Goal: Information Seeking & Learning: Learn about a topic

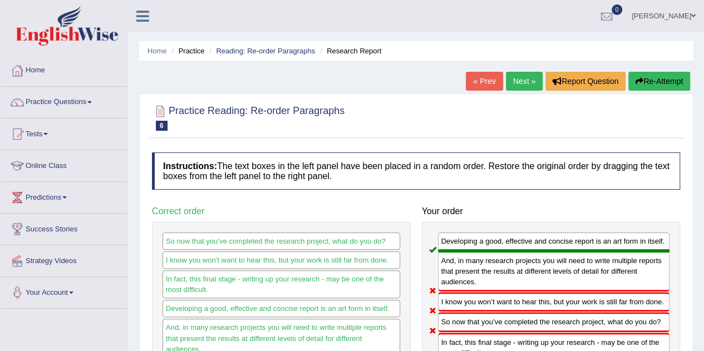
click at [55, 99] on link "Practice Questions" at bounding box center [64, 101] width 127 height 28
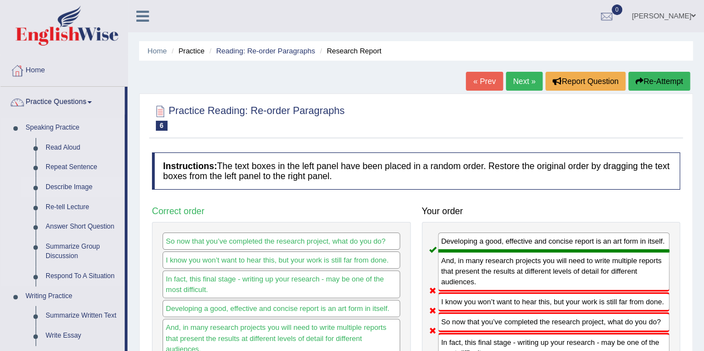
click at [62, 184] on link "Describe Image" at bounding box center [83, 188] width 84 height 20
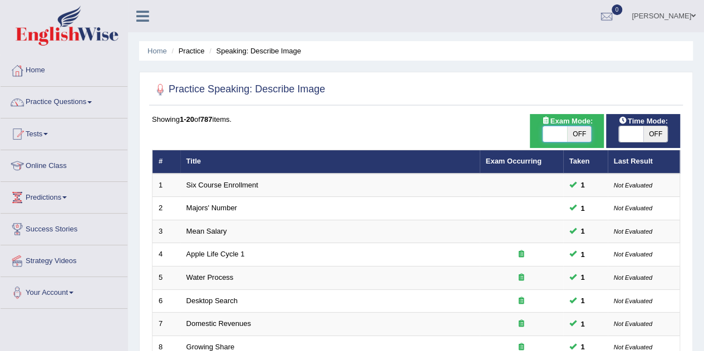
click at [554, 137] on span at bounding box center [555, 134] width 24 height 16
checkbox input "true"
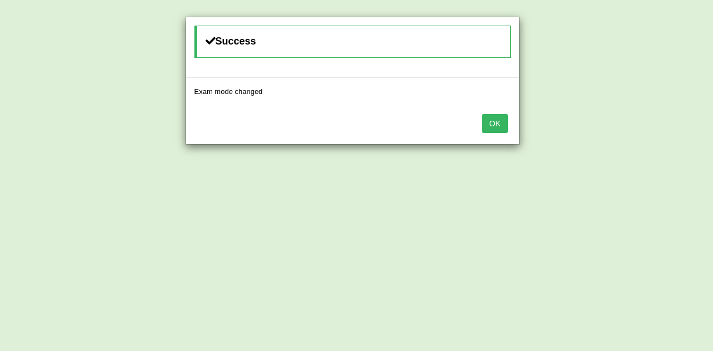
click at [493, 121] on button "OK" at bounding box center [495, 123] width 26 height 19
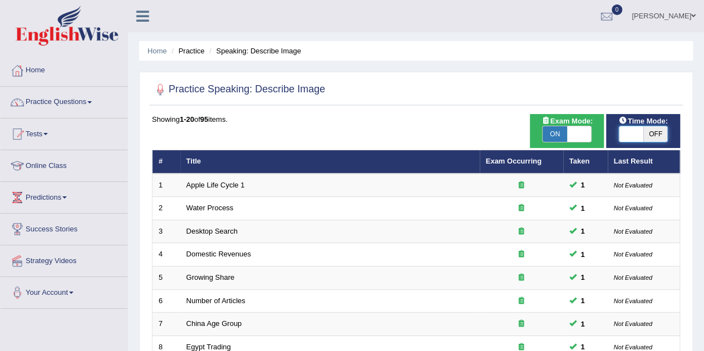
click at [624, 134] on span at bounding box center [631, 134] width 24 height 16
checkbox input "true"
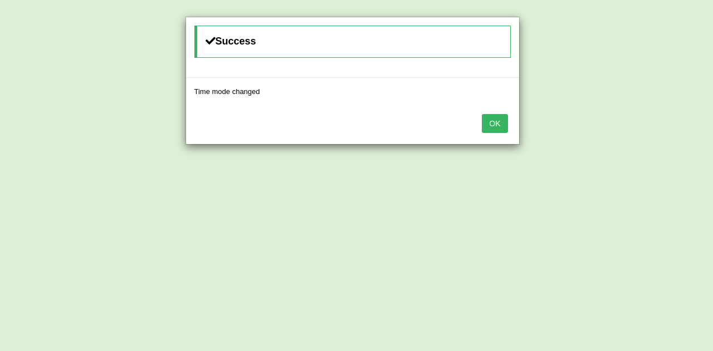
click at [490, 124] on button "OK" at bounding box center [495, 123] width 26 height 19
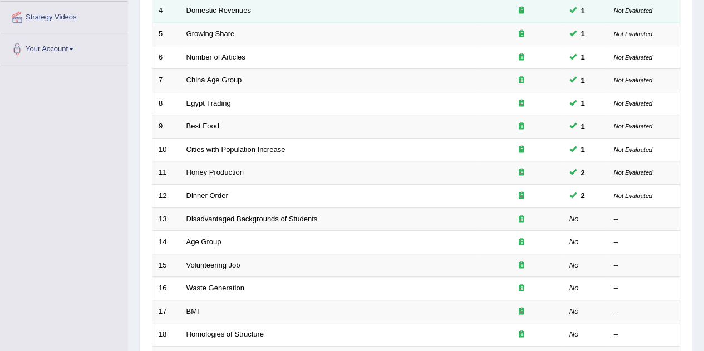
scroll to position [263, 0]
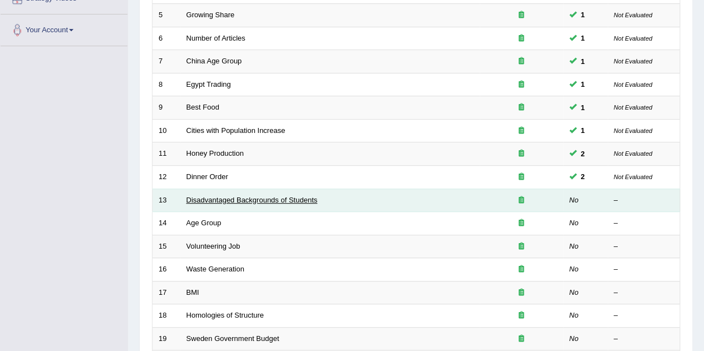
click at [206, 198] on link "Disadvantaged Backgrounds of Students" at bounding box center [251, 200] width 131 height 8
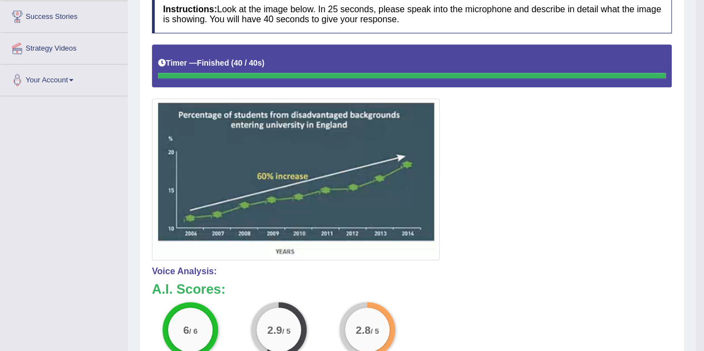
scroll to position [213, 0]
click at [320, 227] on img at bounding box center [296, 179] width 282 height 156
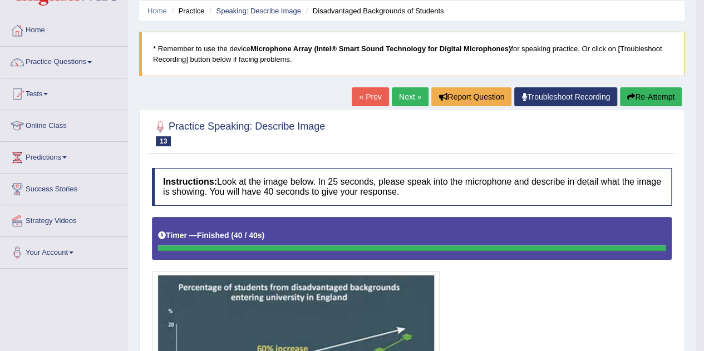
scroll to position [22, 0]
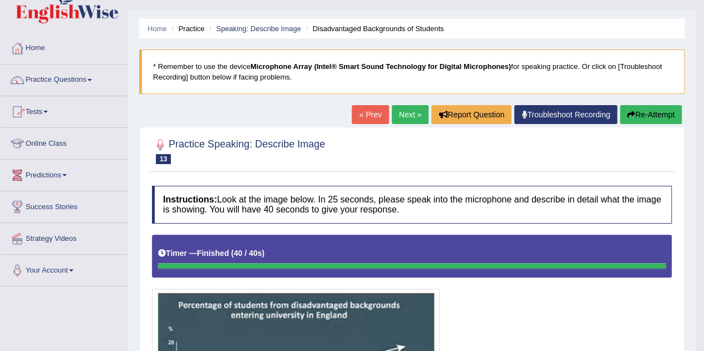
click at [43, 144] on link "Online Class" at bounding box center [64, 142] width 127 height 28
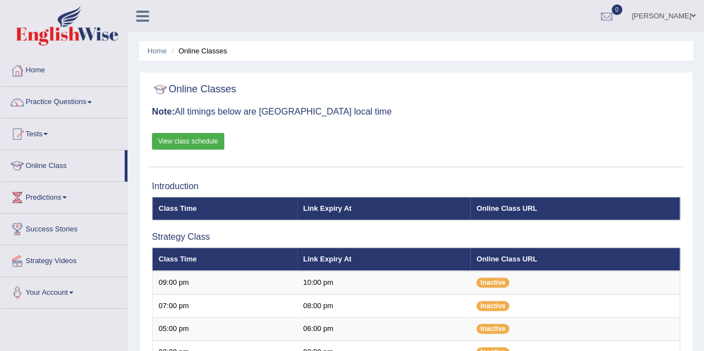
click at [42, 164] on link "Online Class" at bounding box center [63, 164] width 124 height 28
click at [54, 165] on link "Online Class" at bounding box center [63, 164] width 124 height 28
click at [173, 137] on link "View class schedule" at bounding box center [188, 141] width 72 height 17
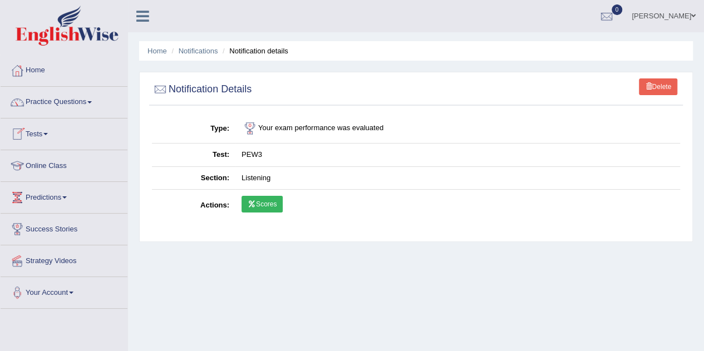
click at [75, 100] on link "Practice Questions" at bounding box center [64, 101] width 127 height 28
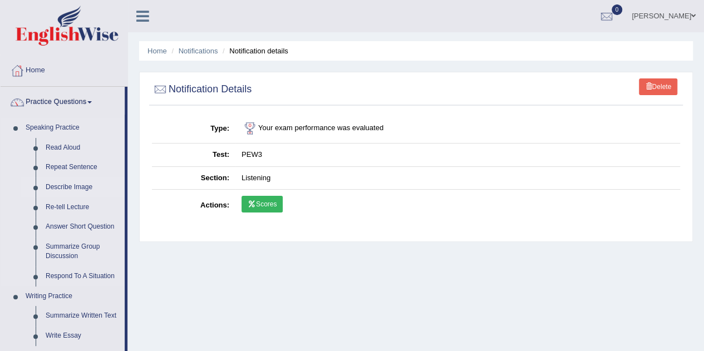
click at [73, 186] on link "Describe Image" at bounding box center [83, 188] width 84 height 20
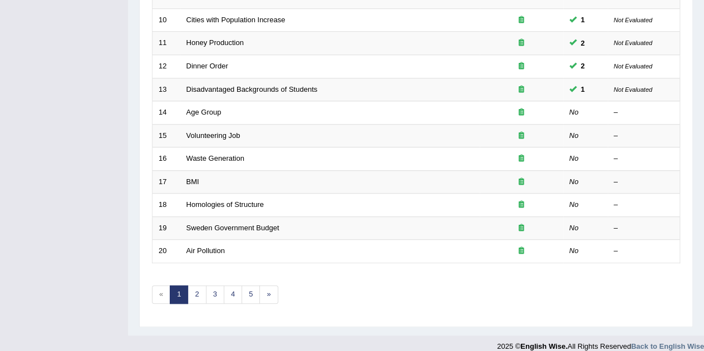
scroll to position [372, 0]
